Goal: Information Seeking & Learning: Learn about a topic

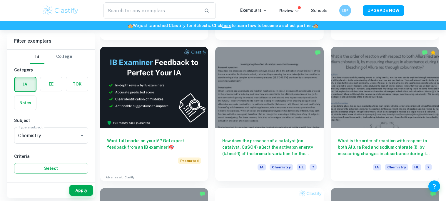
scroll to position [997, 0]
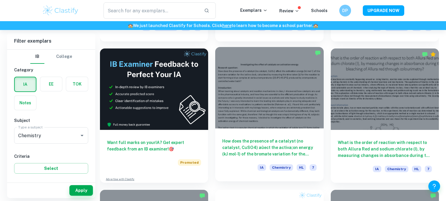
click at [281, 139] on h6 "How does the presence of a catalyst (no catalyst, CuSO4) aûect the activa;on en…" at bounding box center [269, 147] width 94 height 19
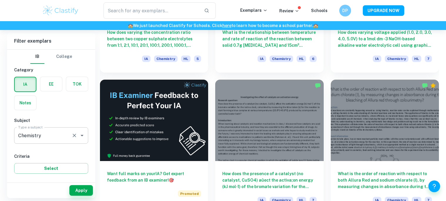
click at [49, 135] on input "Chemistry" at bounding box center [43, 135] width 52 height 11
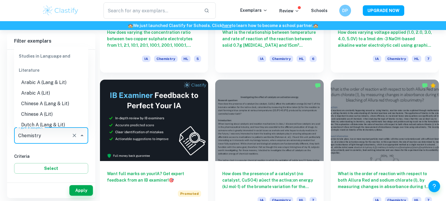
scroll to position [669, 0]
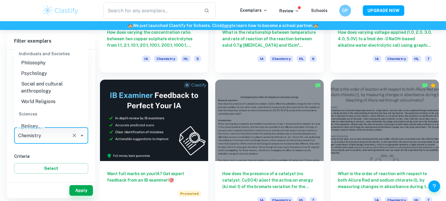
click at [62, 121] on li "Biology" at bounding box center [51, 126] width 74 height 11
type input "Biology"
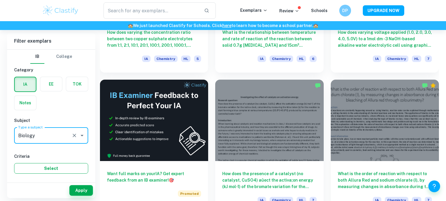
click at [65, 169] on button "Select" at bounding box center [51, 168] width 74 height 11
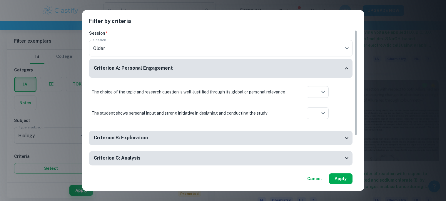
click at [336, 179] on button "Apply" at bounding box center [341, 179] width 24 height 11
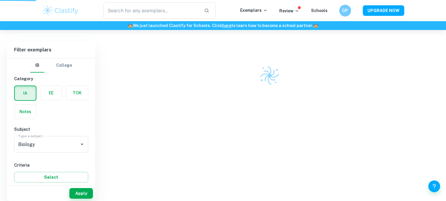
scroll to position [153, 0]
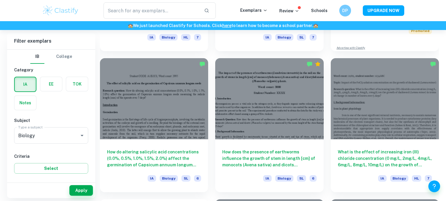
scroll to position [282, 0]
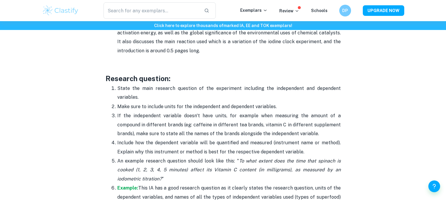
scroll to position [501, 0]
